Goal: Task Accomplishment & Management: Use online tool/utility

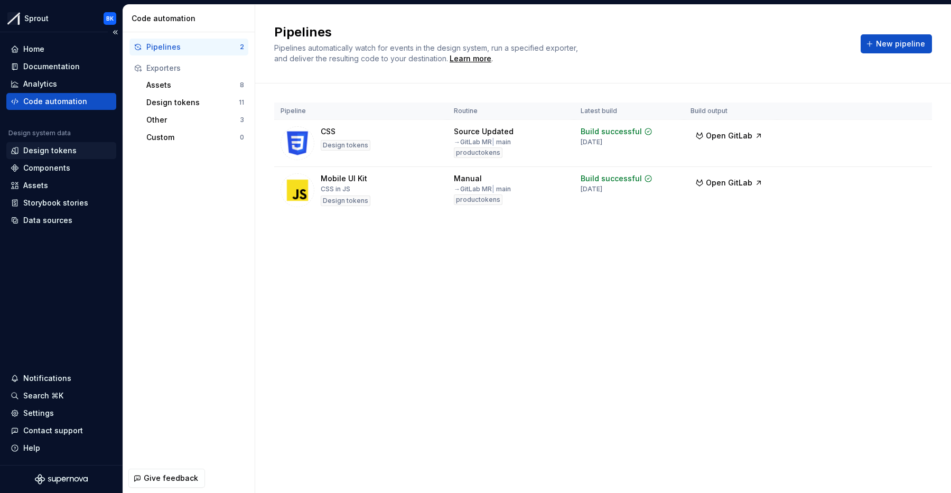
click at [65, 143] on div "Design tokens" at bounding box center [61, 150] width 110 height 17
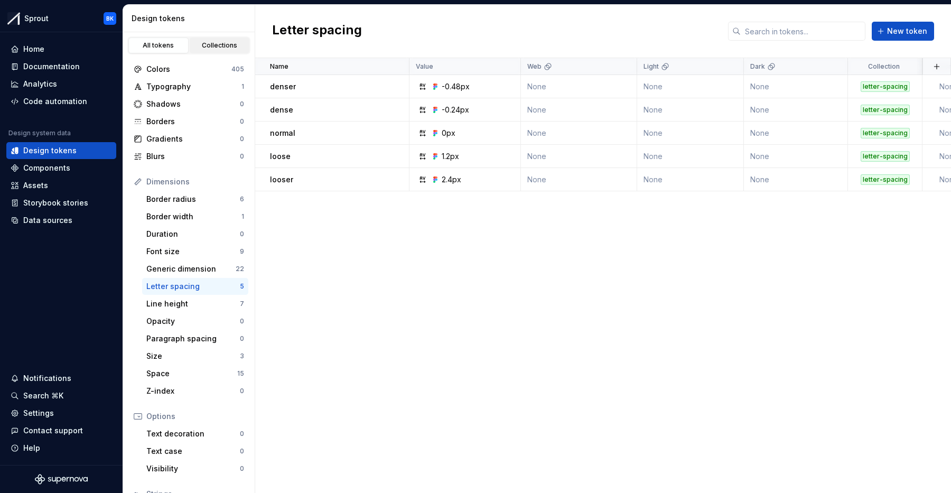
click at [222, 53] on link "Collections" at bounding box center [220, 45] width 60 height 16
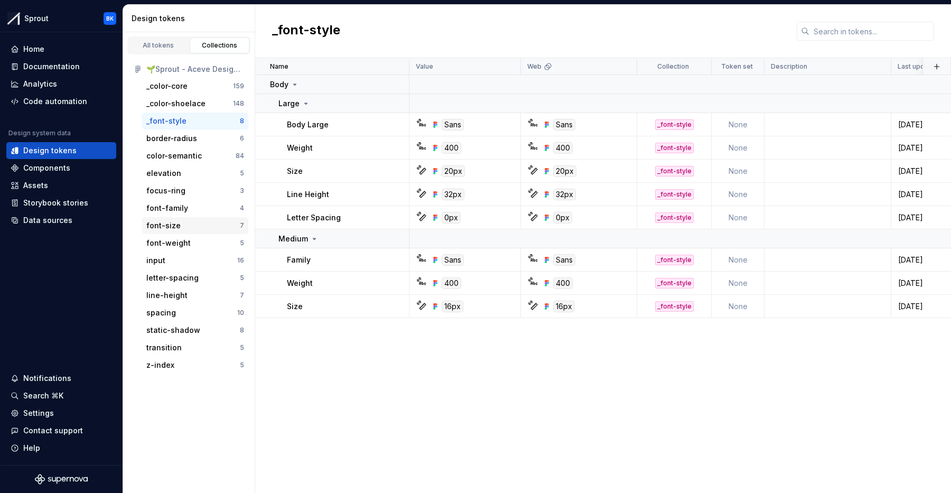
click at [198, 222] on div "font-size" at bounding box center [192, 225] width 93 height 11
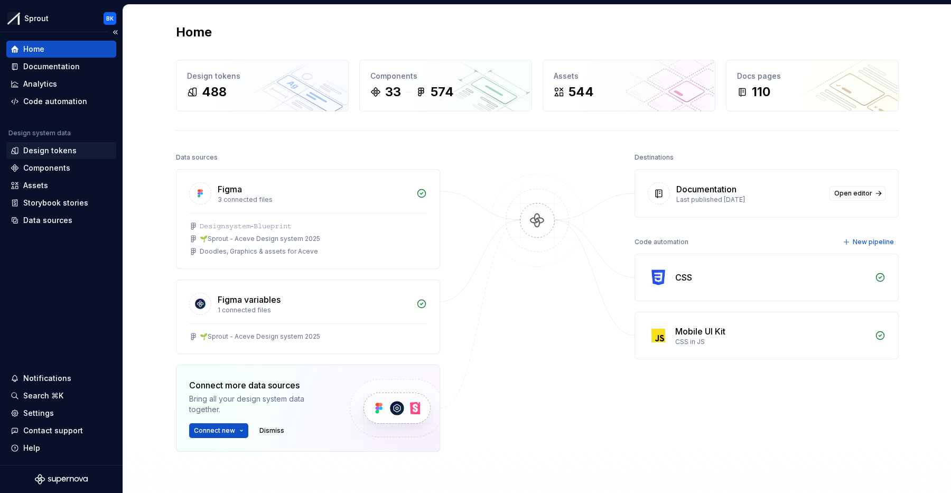
click at [59, 155] on div "Design tokens" at bounding box center [49, 150] width 53 height 11
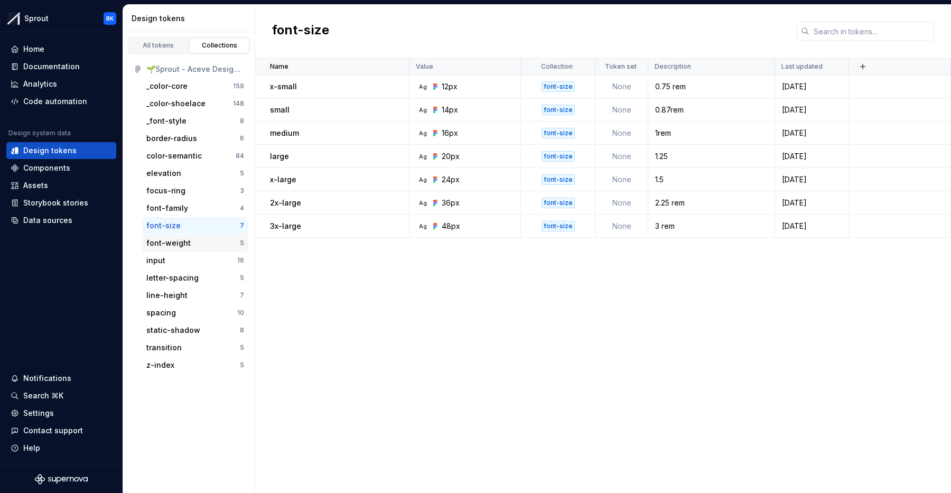
click at [194, 242] on div "font-weight" at bounding box center [192, 243] width 93 height 11
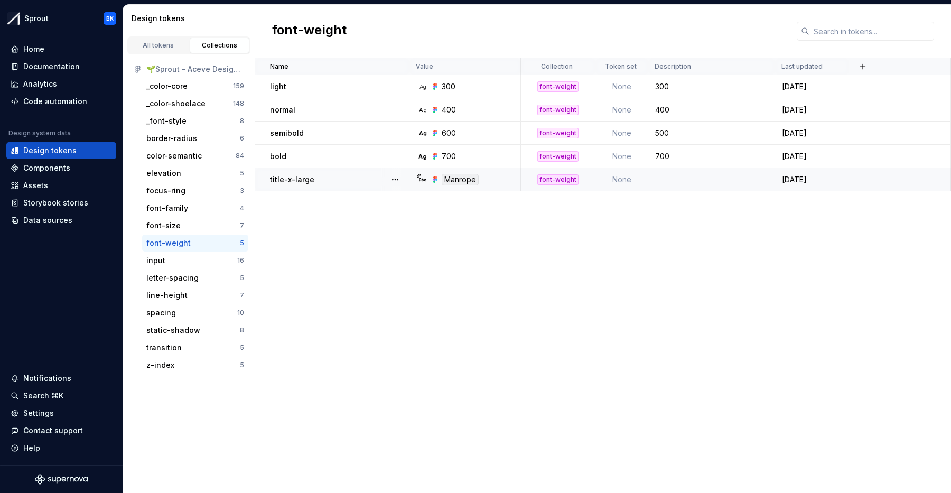
click at [420, 175] on icon at bounding box center [419, 176] width 4 height 4
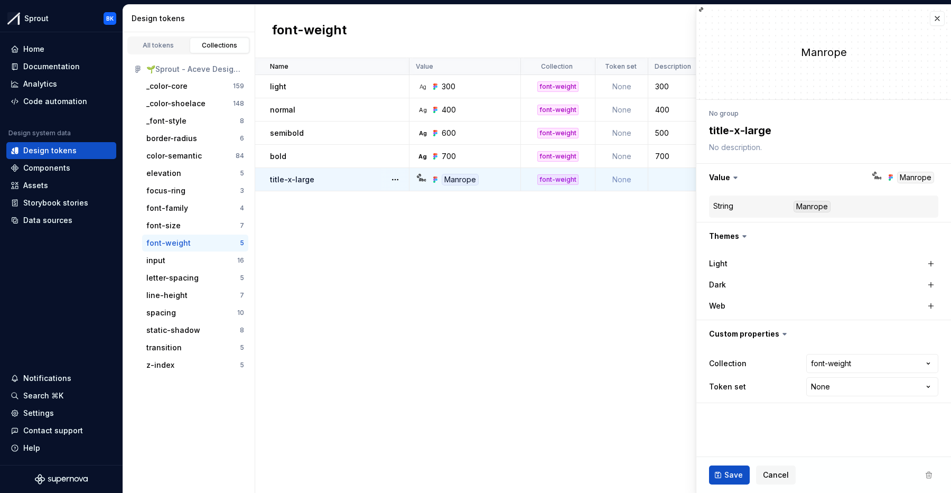
type textarea "*"
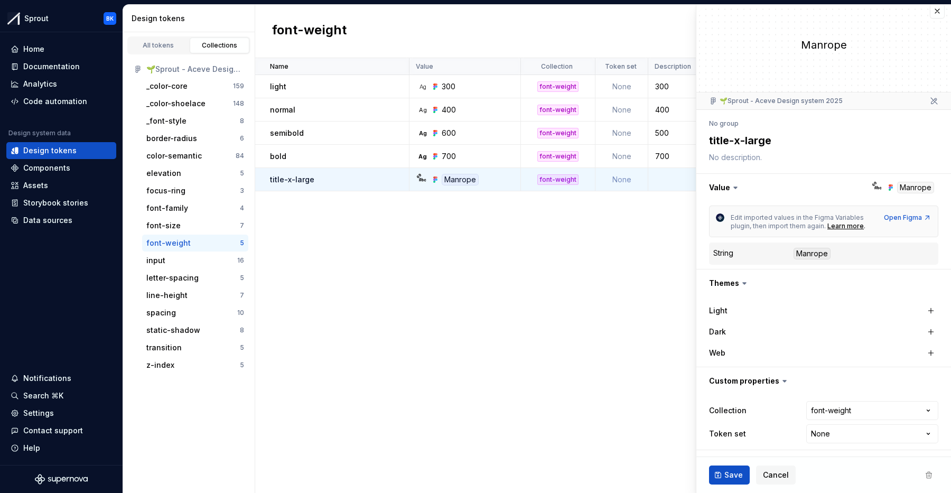
scroll to position [7, 0]
click at [876, 187] on icon at bounding box center [878, 187] width 6 height 3
click at [745, 192] on button "button" at bounding box center [823, 187] width 255 height 27
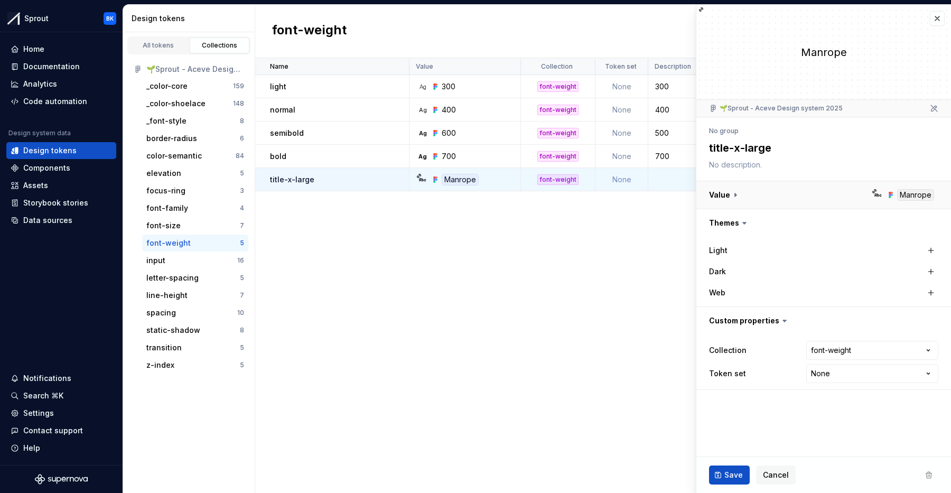
click at [745, 192] on button "button" at bounding box center [823, 194] width 255 height 27
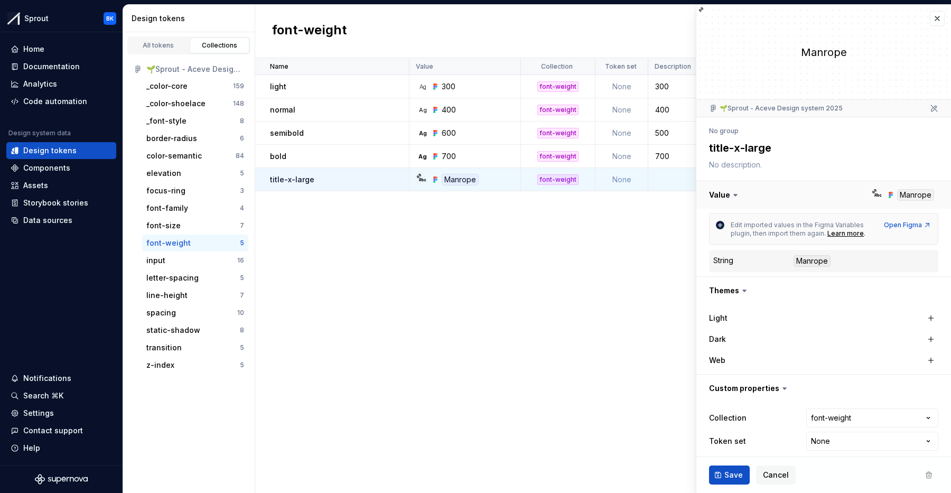
click at [745, 192] on button "button" at bounding box center [823, 194] width 255 height 27
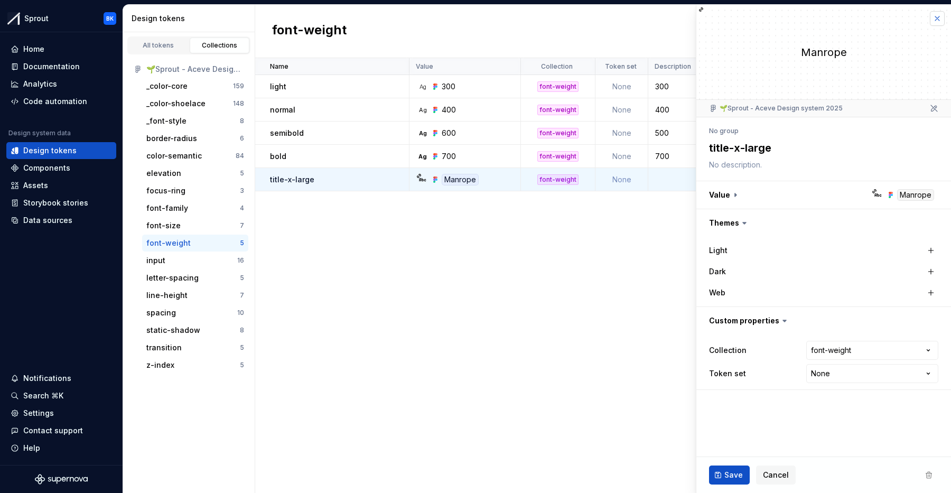
click at [939, 17] on button "button" at bounding box center [936, 18] width 15 height 15
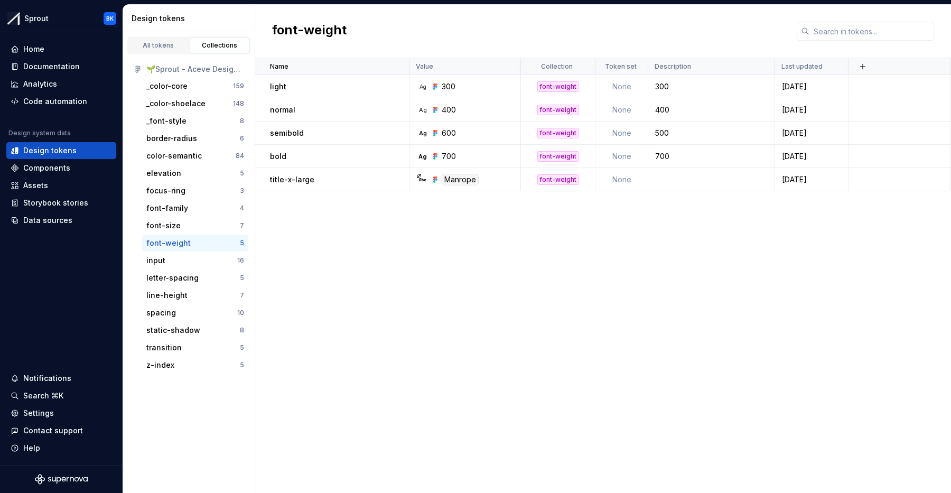
click at [577, 346] on div "Name Value Collection Token set Description Last updated light Ag 300 font-weig…" at bounding box center [602, 275] width 695 height 435
